Goal: Task Accomplishment & Management: Complete application form

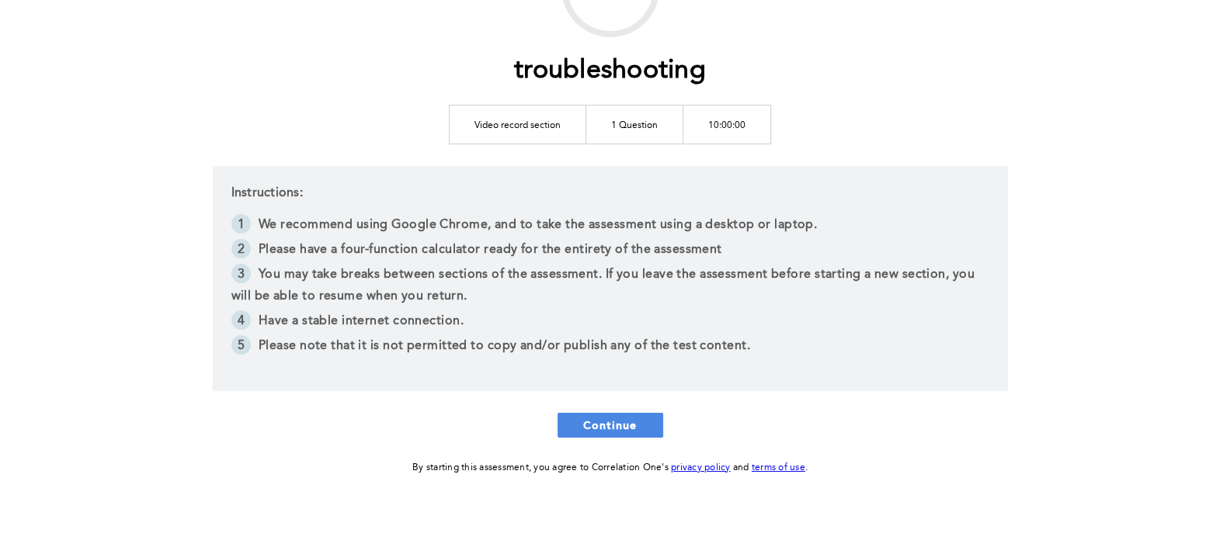
scroll to position [175, 0]
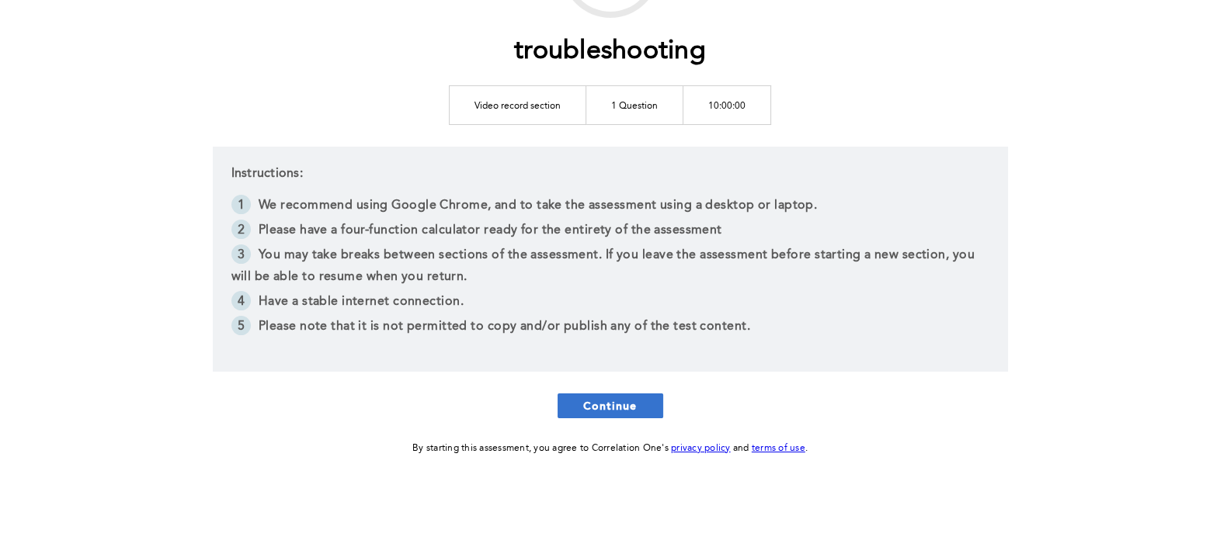
click at [585, 409] on span "Continue" at bounding box center [610, 405] width 54 height 15
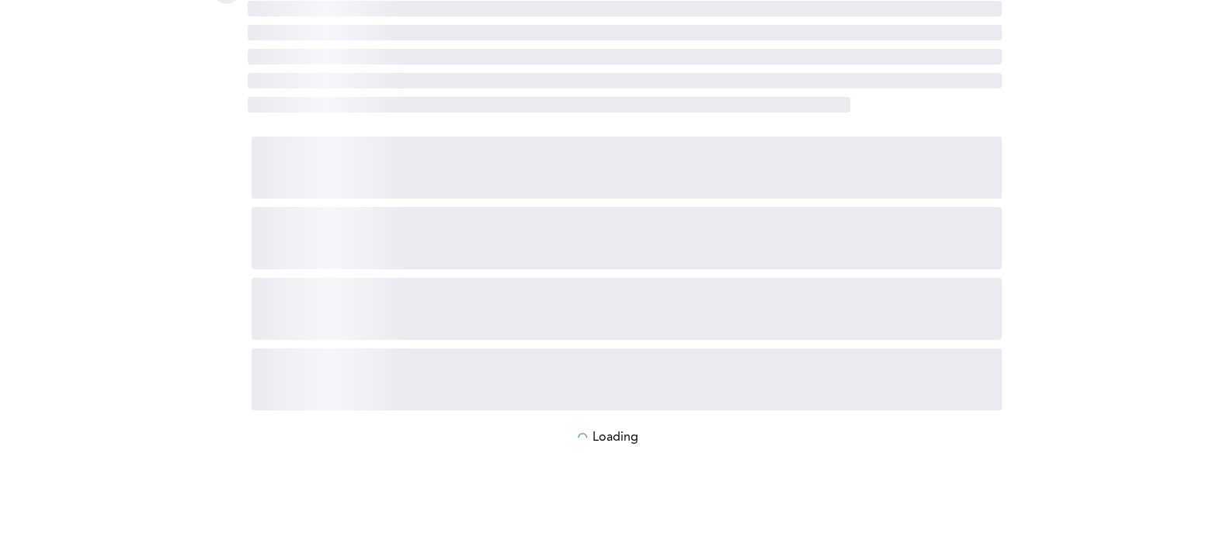
scroll to position [0, 0]
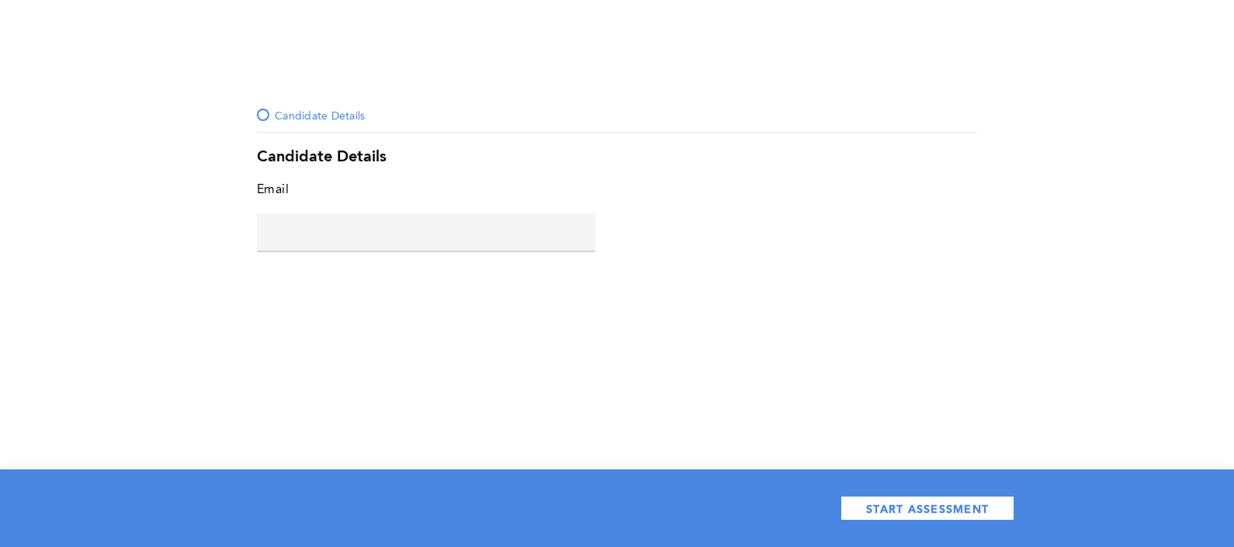
click at [394, 229] on input "text" at bounding box center [426, 231] width 338 height 37
type input "[PERSON_NAME][EMAIL_ADDRESS][DOMAIN_NAME]"
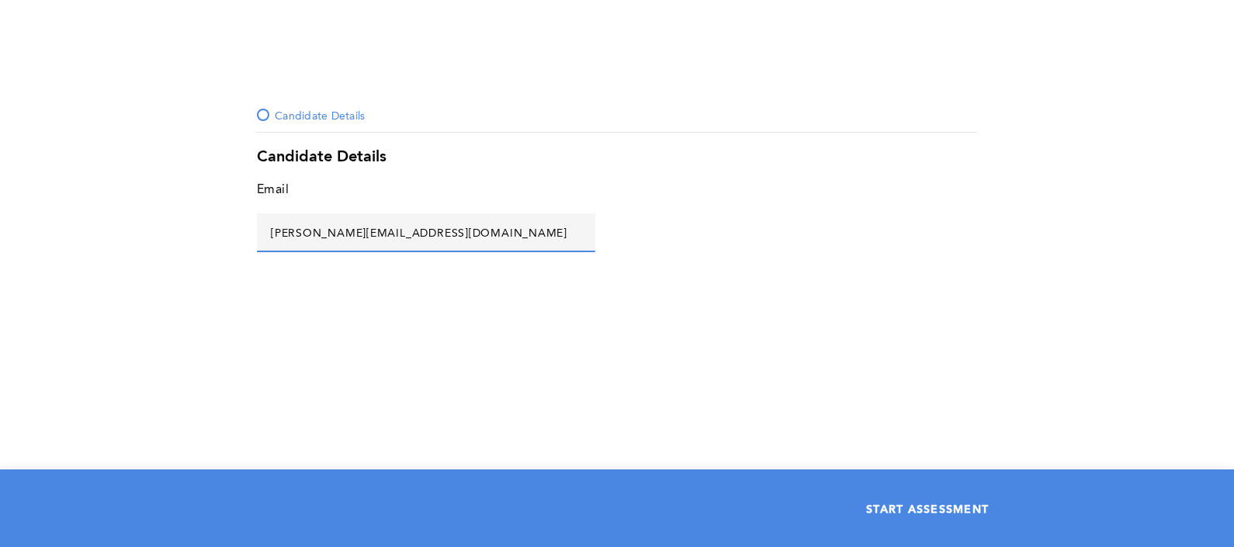
click at [951, 501] on span "START ASSESSMENT" at bounding box center [927, 508] width 123 height 15
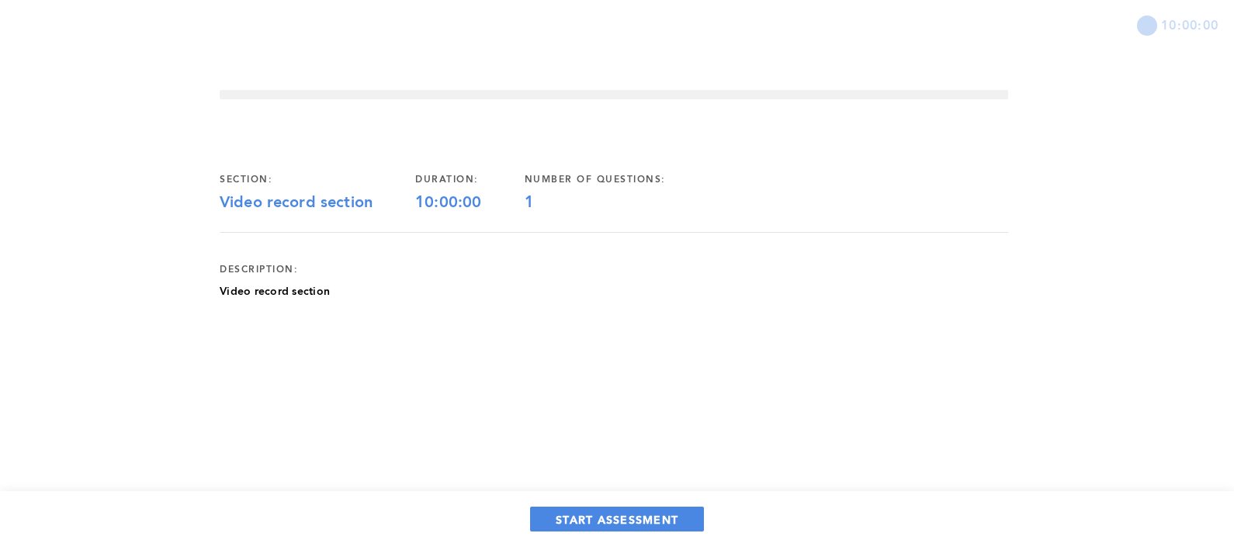
click at [292, 295] on p "Video record section" at bounding box center [275, 292] width 110 height 16
click at [594, 517] on span "START ASSESSMENT" at bounding box center [617, 519] width 123 height 15
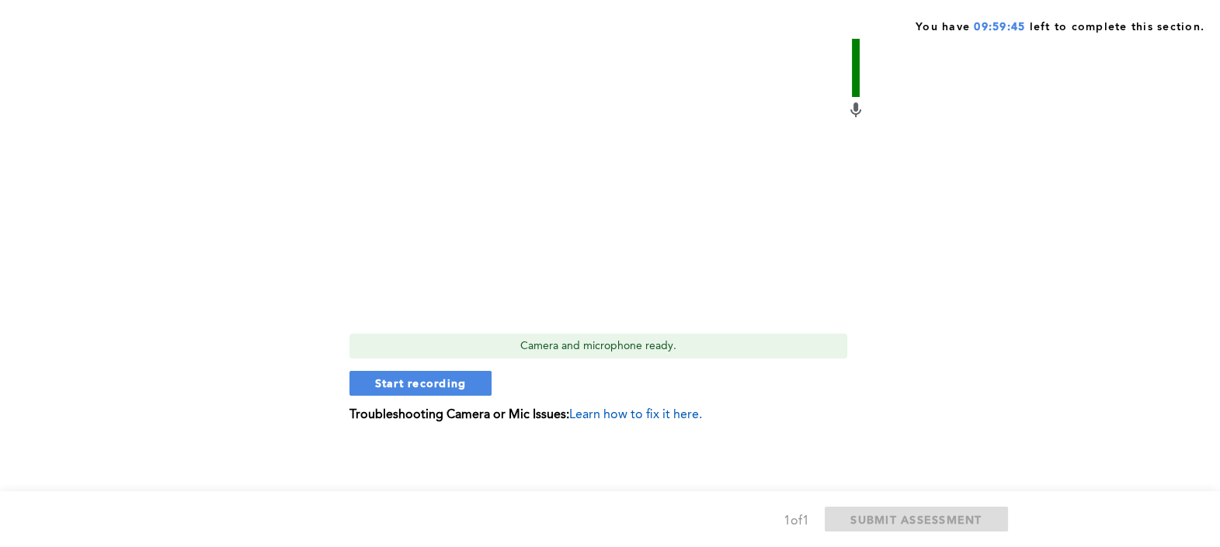
scroll to position [291, 0]
click at [452, 376] on span "Start recording" at bounding box center [421, 383] width 92 height 15
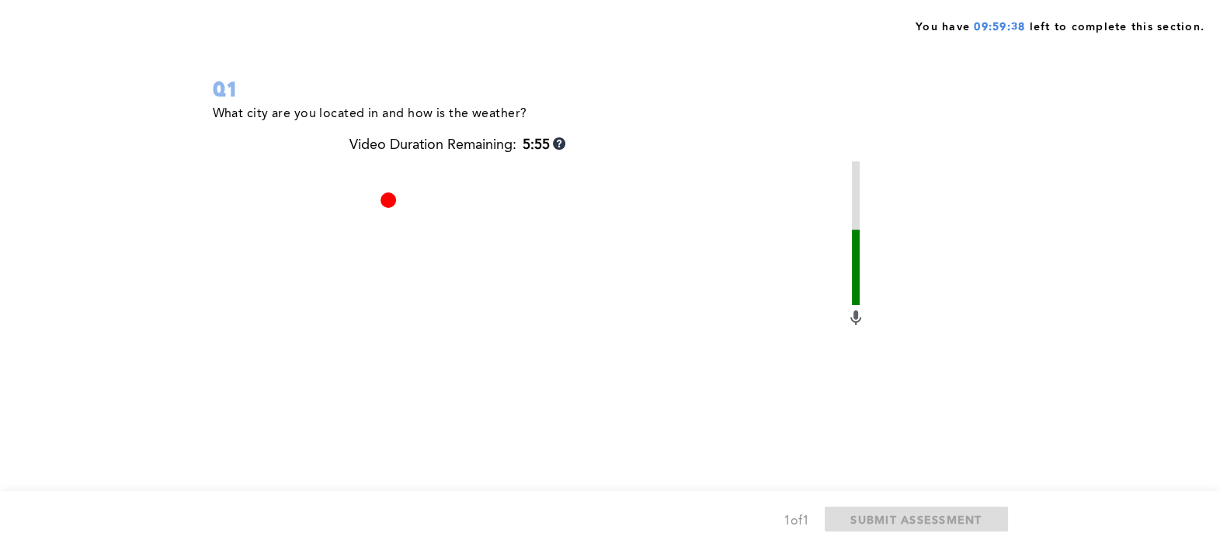
scroll to position [65, 0]
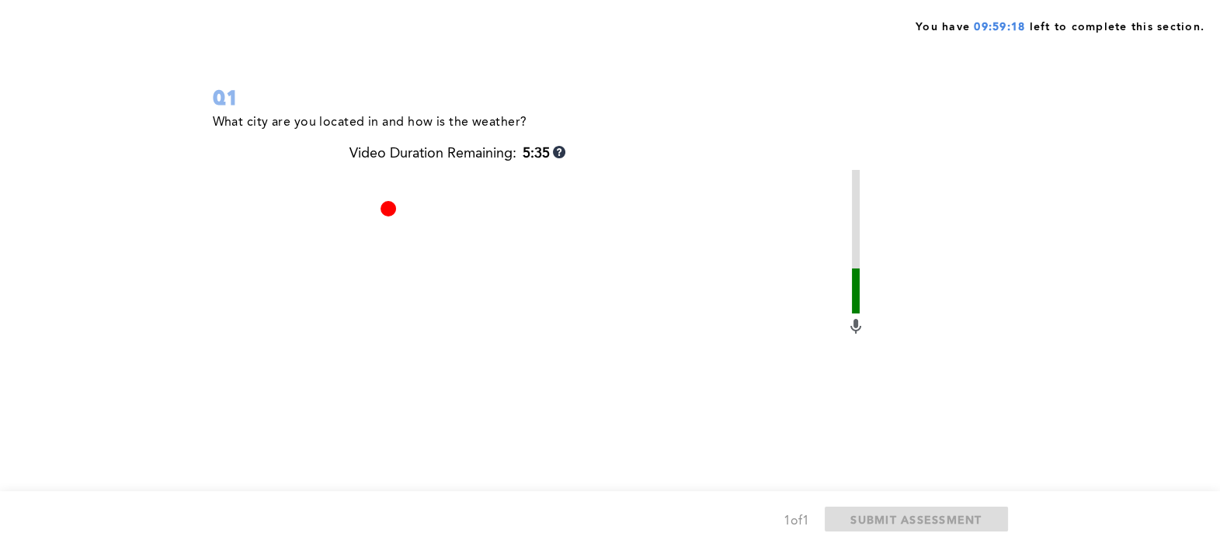
click at [848, 331] on icon at bounding box center [855, 327] width 19 height 19
click at [862, 326] on icon at bounding box center [855, 327] width 19 height 19
click at [844, 326] on video at bounding box center [597, 356] width 497 height 373
click at [867, 324] on div "What city are you located in and how is the weather? Video Duration Remaining: …" at bounding box center [607, 387] width 789 height 550
click at [847, 328] on icon at bounding box center [855, 327] width 19 height 19
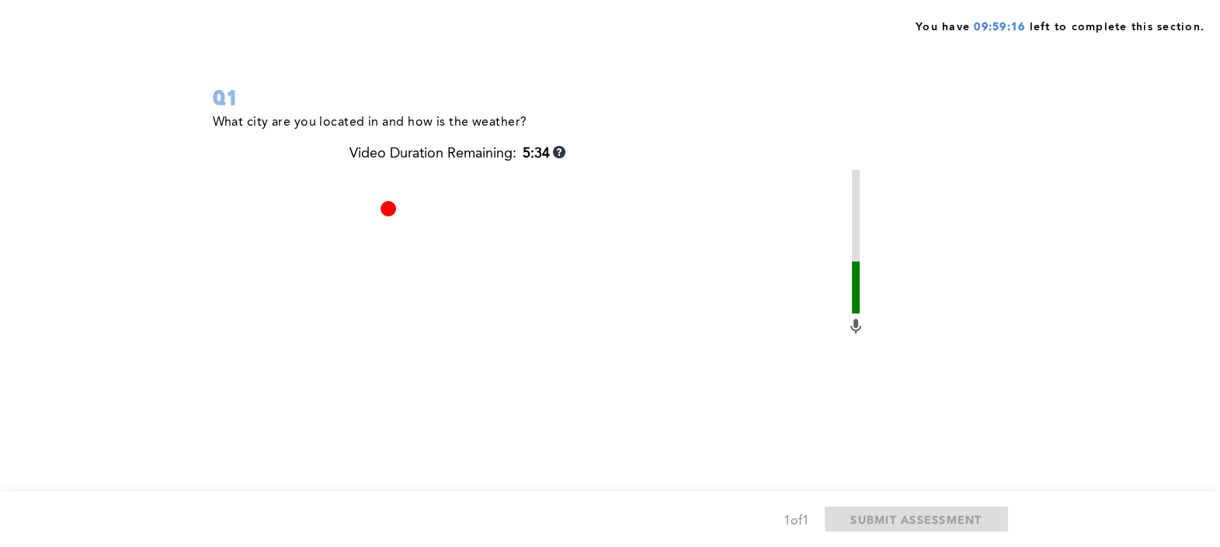
click at [866, 318] on div "What city are you located in and how is the weather? Video Duration Remaining: …" at bounding box center [607, 387] width 789 height 550
click at [849, 334] on icon at bounding box center [855, 327] width 19 height 19
click at [867, 314] on div "What city are you located in and how is the weather? Video Duration Remaining: …" at bounding box center [607, 387] width 789 height 550
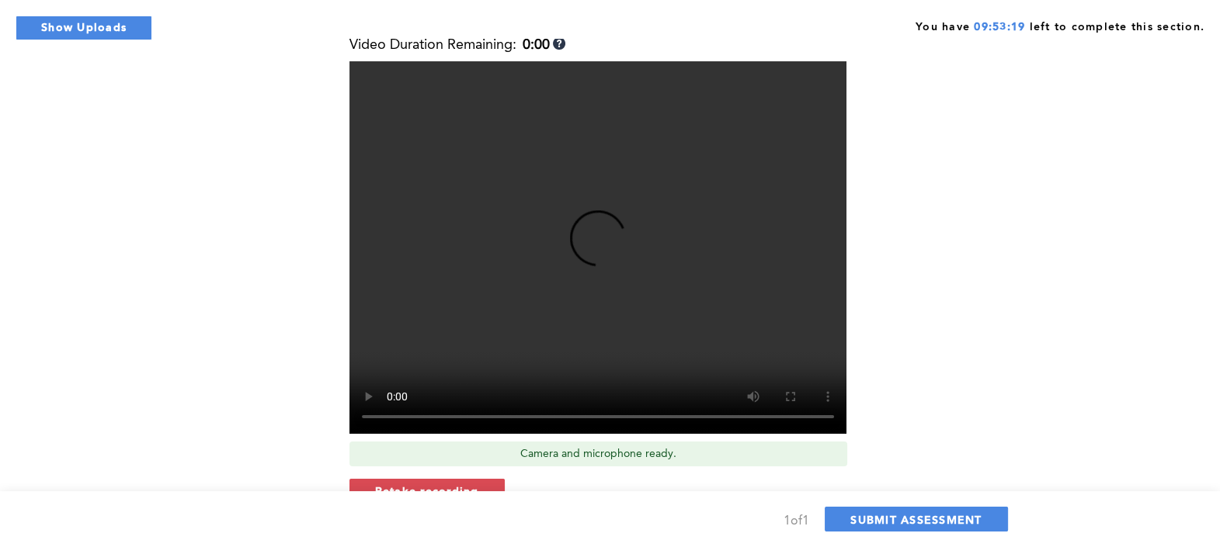
scroll to position [291, 0]
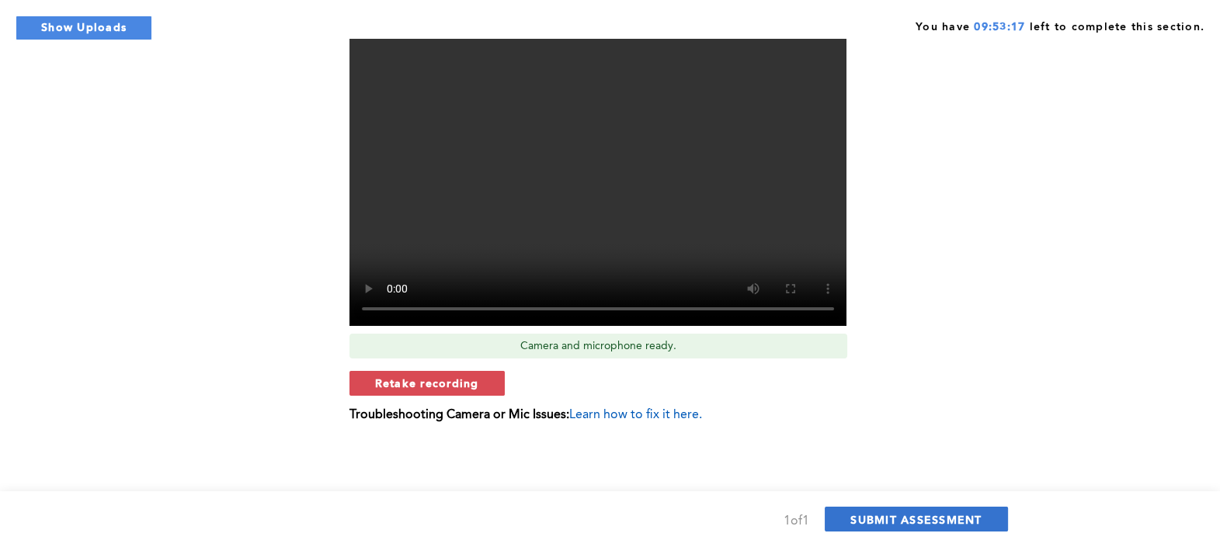
click at [897, 522] on span "SUBMIT ASSESSMENT" at bounding box center [915, 519] width 131 height 15
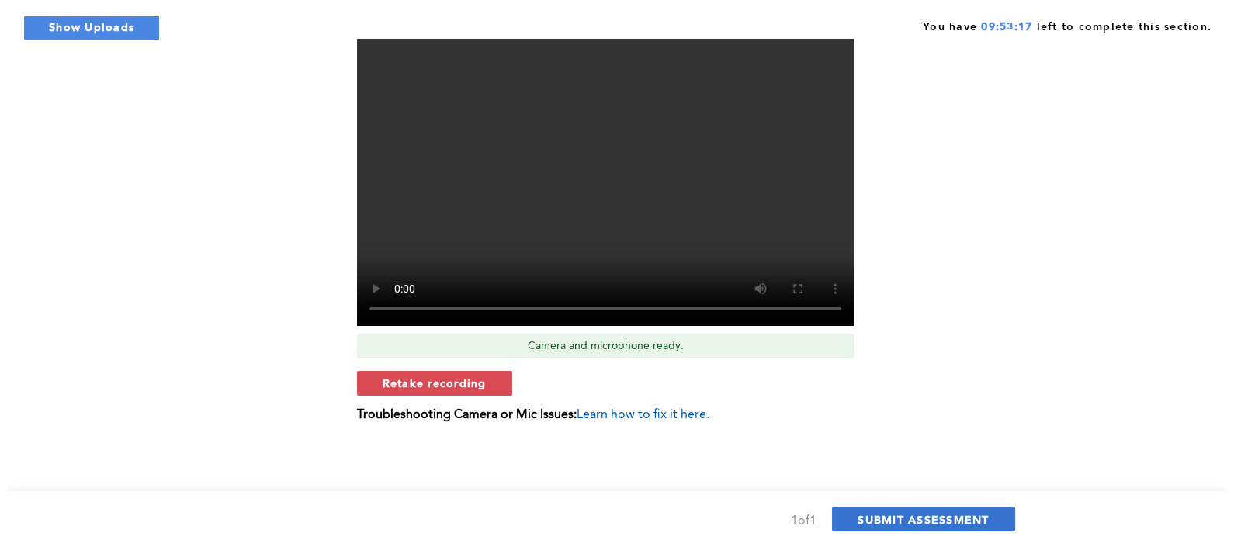
scroll to position [0, 0]
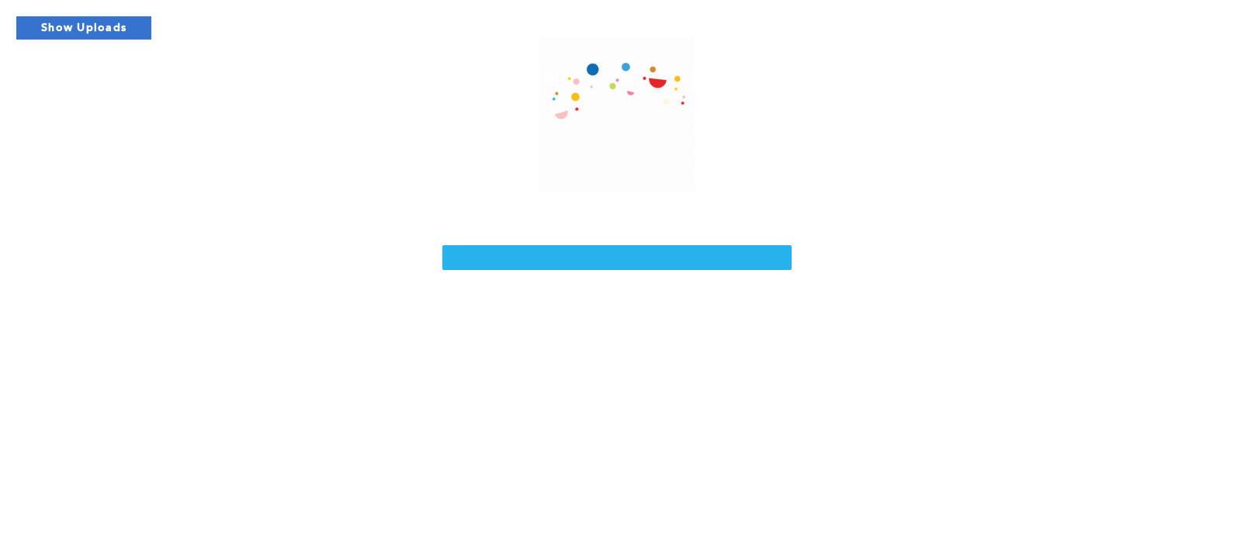
click at [54, 17] on button "Show Uploads" at bounding box center [84, 28] width 137 height 25
